Goal: Find specific page/section: Find specific page/section

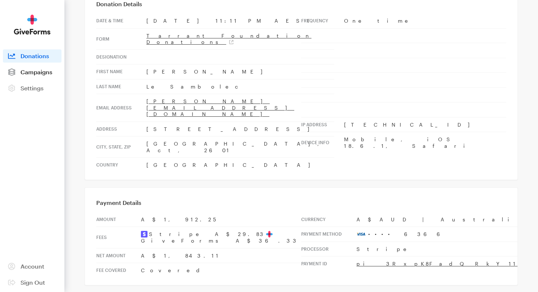
click at [51, 72] on span "Campaigns" at bounding box center [36, 71] width 32 height 7
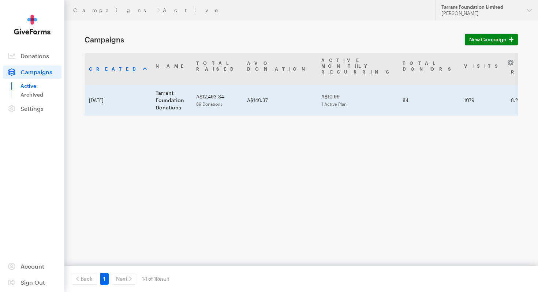
click at [156, 85] on td "Tarrant Foundation Donations" at bounding box center [171, 100] width 41 height 31
